Goal: Task Accomplishment & Management: Manage account settings

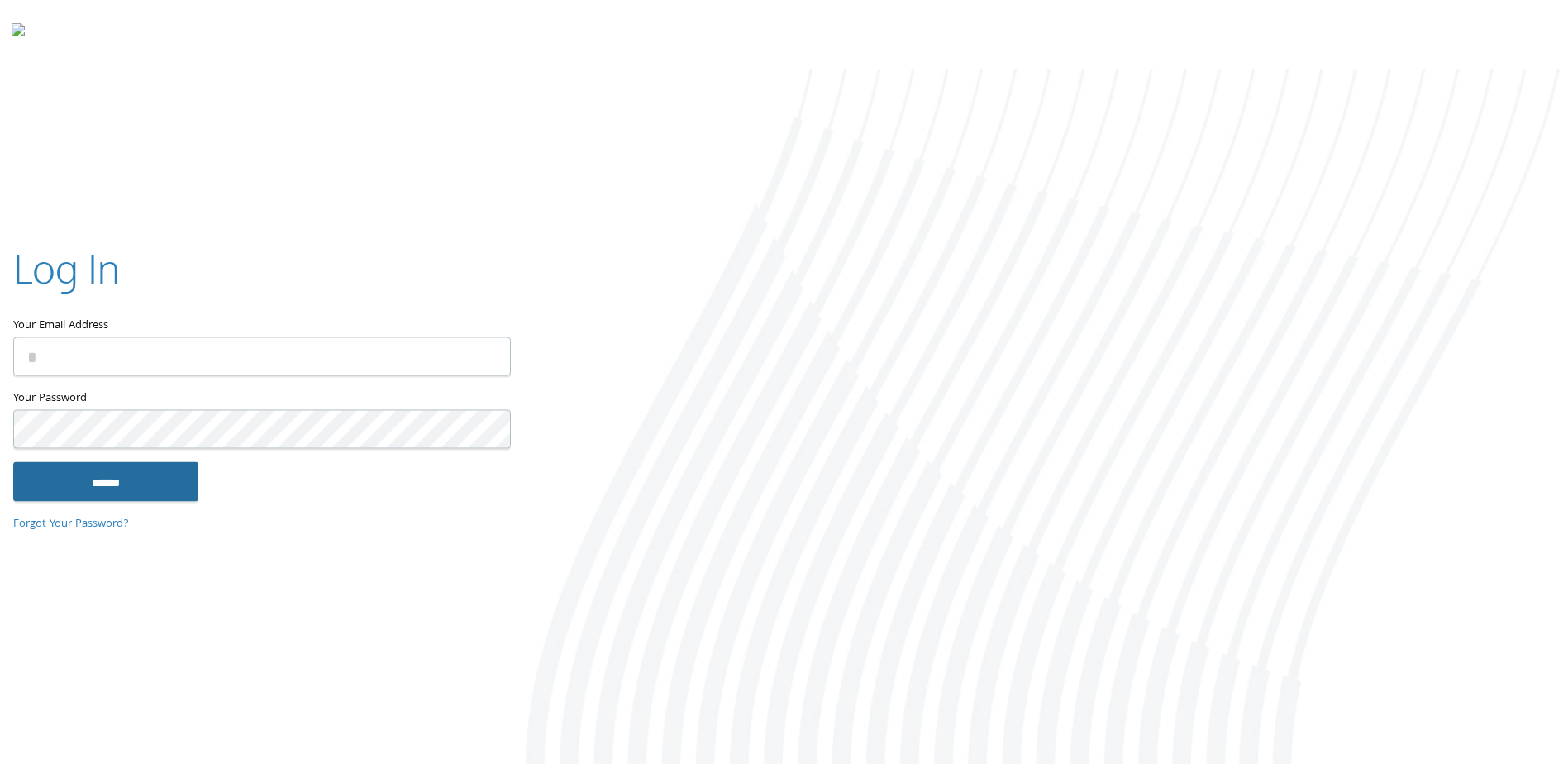
type input "**********"
click at [131, 479] on input "******" at bounding box center [106, 482] width 185 height 39
type input "**********"
click at [123, 480] on input "******" at bounding box center [106, 482] width 185 height 39
